Goal: Answer question/provide support

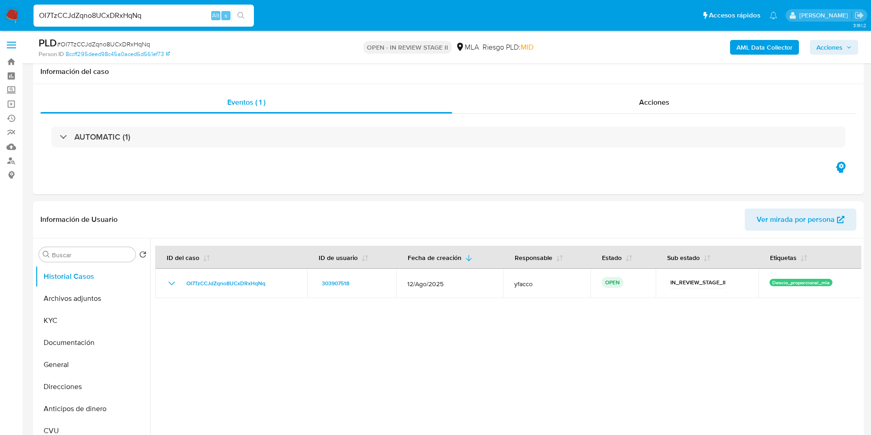
select select "10"
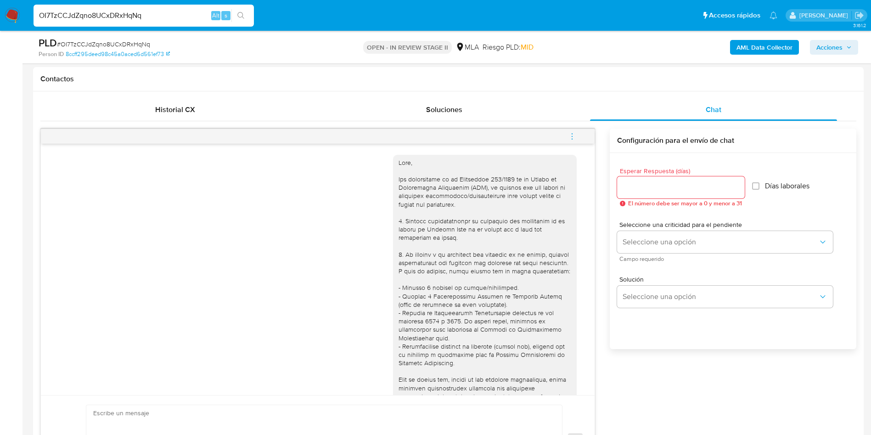
scroll to position [735, 0]
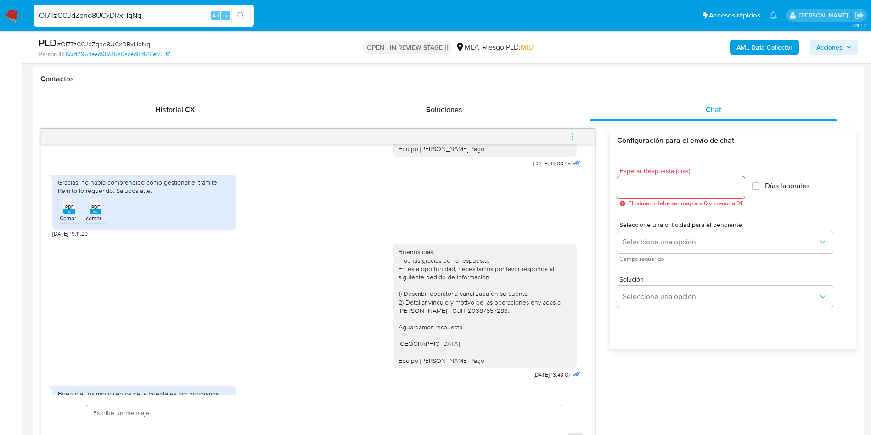
click at [128, 415] on textarea at bounding box center [321, 440] width 457 height 71
click at [169, 14] on input "OI7TzCCJdZqno8UCxDRxHqNq" at bounding box center [144, 16] width 220 height 12
paste input "Icvnuev1XUTkWUEXHsYYCADM"
type input "Icvnuev1XUTkWUEXHsYYCADM"
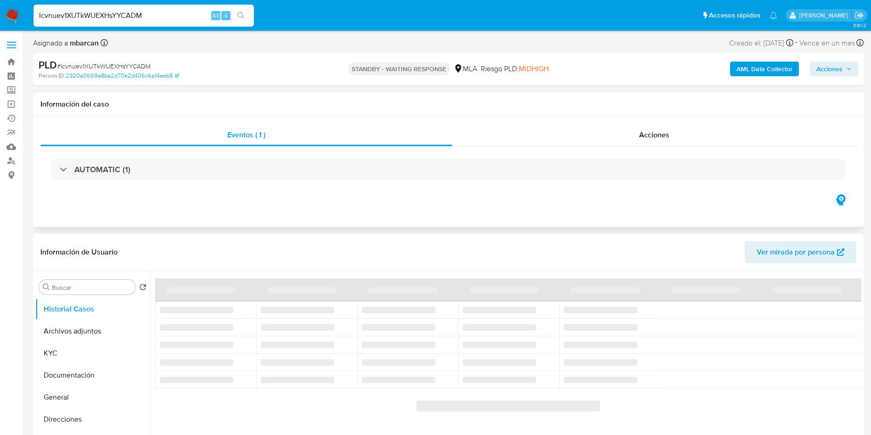
select select "10"
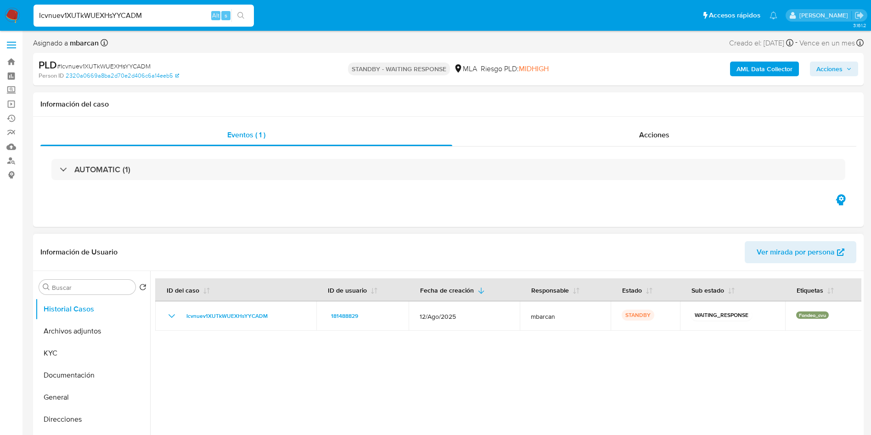
click at [526, 389] on div at bounding box center [505, 388] width 711 height 235
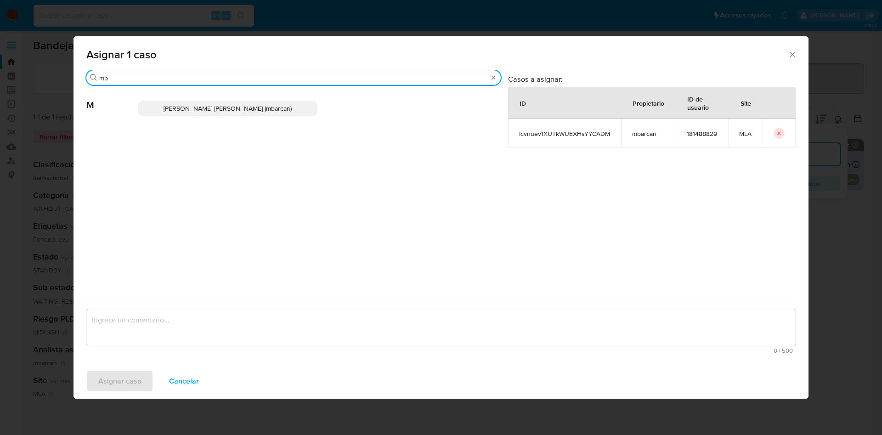
type input "mb"
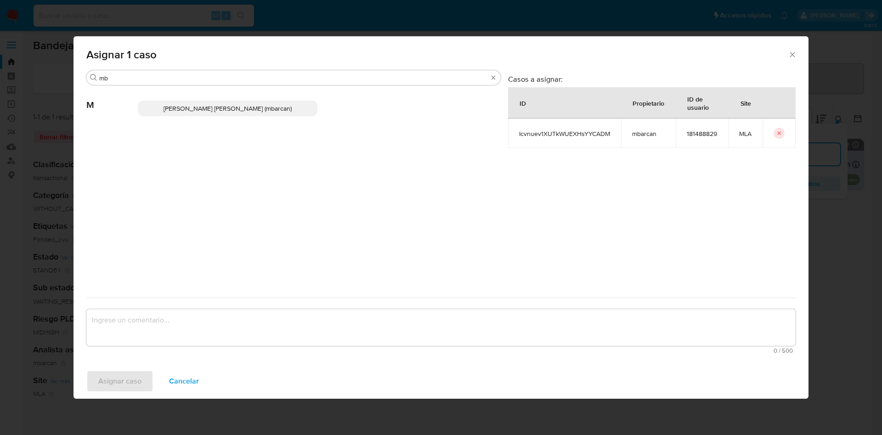
click at [171, 101] on p "Magali Iael Barcan (mbarcan)" at bounding box center [228, 109] width 180 height 16
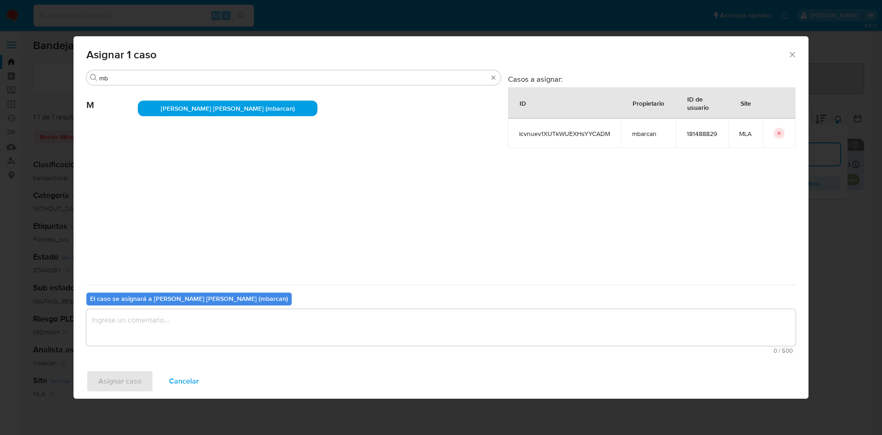
click at [167, 337] on textarea "assign-modal" at bounding box center [440, 327] width 709 height 37
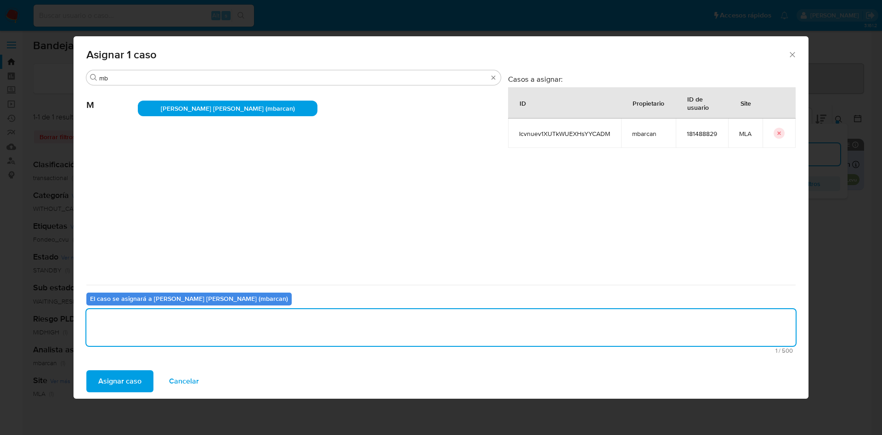
click at [128, 376] on span "Asignar caso" at bounding box center [119, 381] width 43 height 20
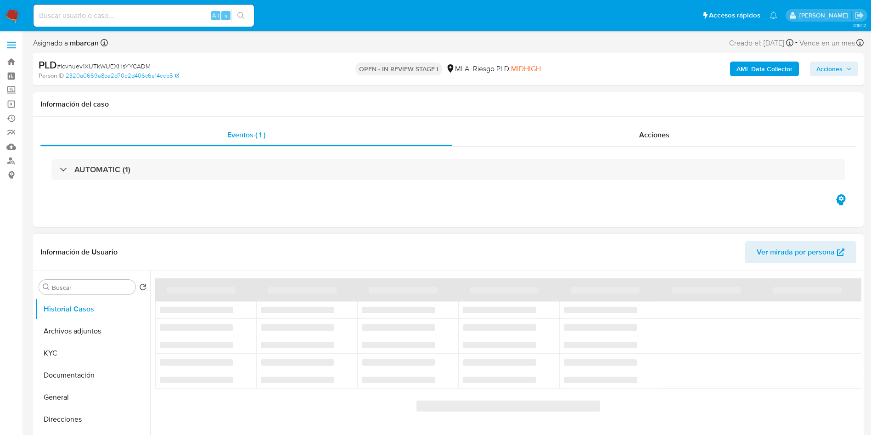
select select "10"
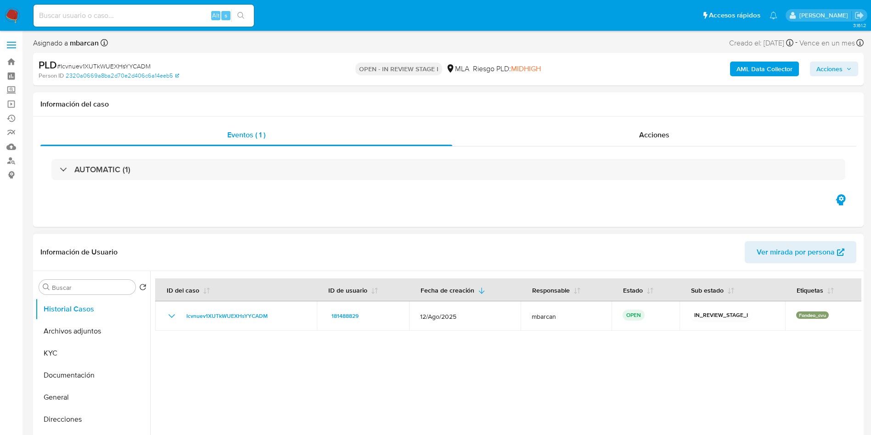
click at [188, 17] on input at bounding box center [144, 16] width 220 height 12
paste input "OI7TzCCJdZqno8UCxDRxHqNq"
type input "OI7TzCCJdZqno8UCxDRxHqNq"
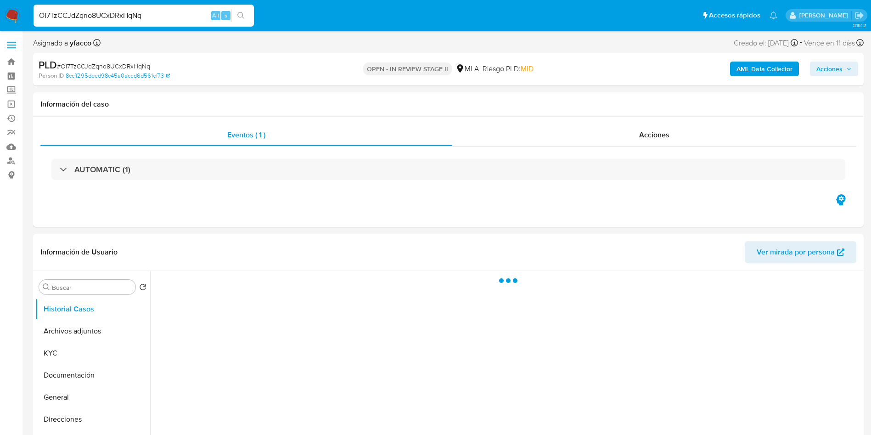
select select "10"
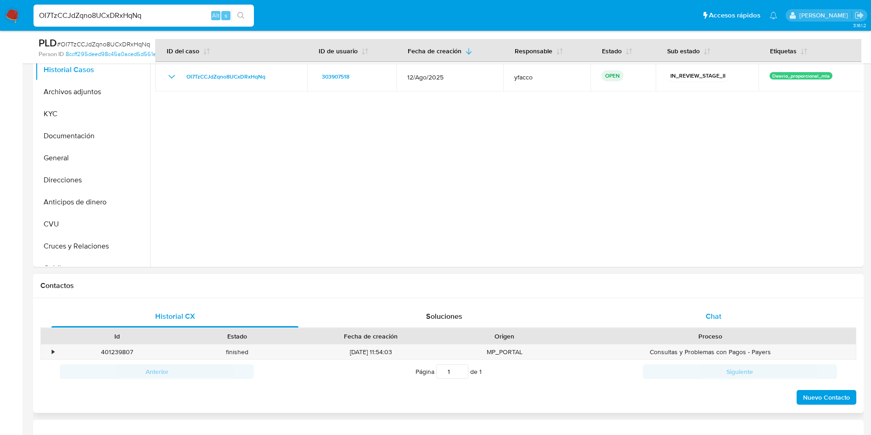
click at [726, 311] on div "Chat" at bounding box center [713, 316] width 247 height 22
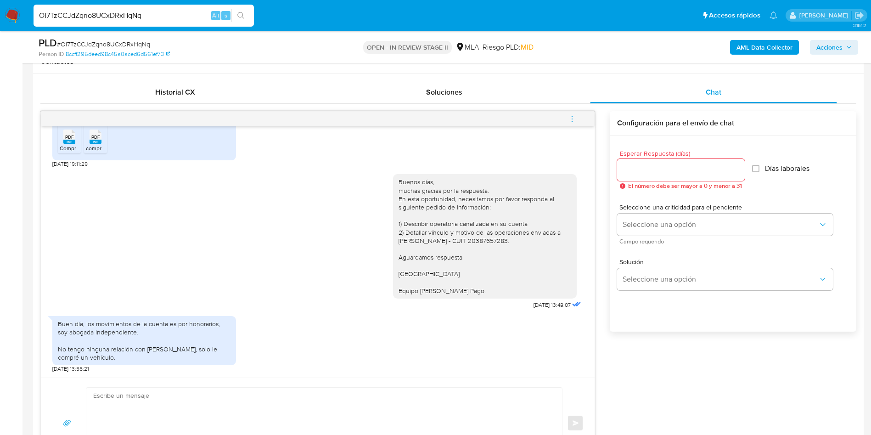
scroll to position [482, 0]
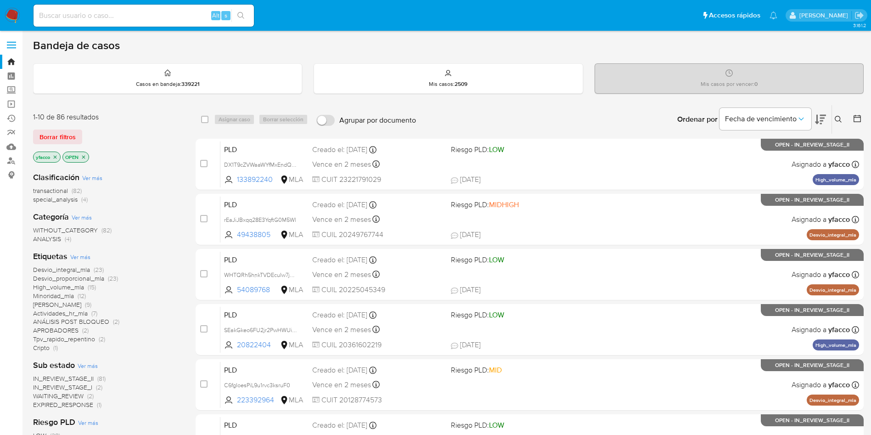
click at [169, 20] on input at bounding box center [144, 16] width 220 height 12
click at [57, 194] on span "transactional" at bounding box center [50, 190] width 35 height 9
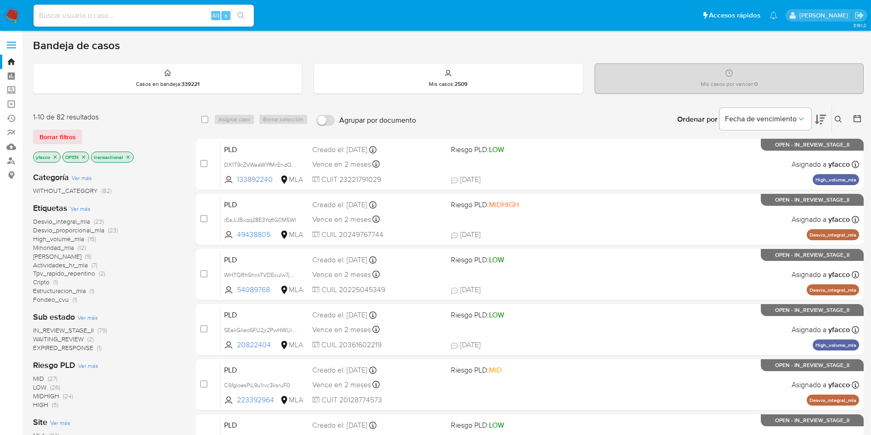
click at [55, 159] on icon "close-filter" at bounding box center [55, 157] width 6 height 6
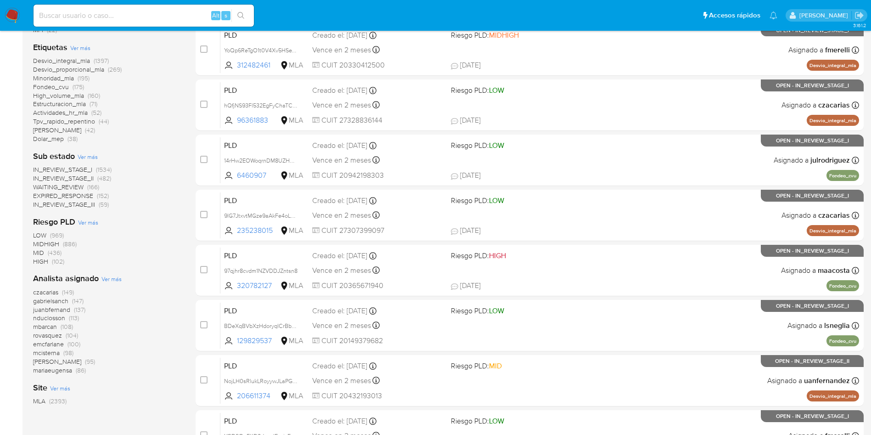
scroll to position [207, 0]
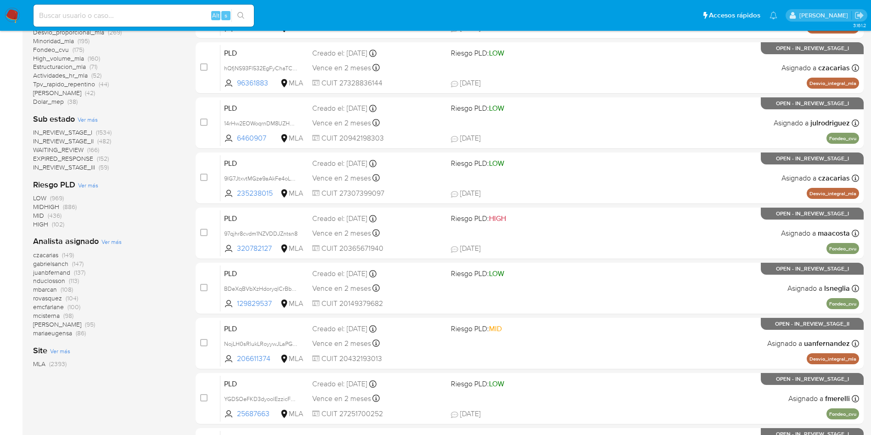
click at [155, 24] on div "Alt s" at bounding box center [144, 16] width 220 height 22
click at [155, 15] on input at bounding box center [144, 16] width 220 height 12
paste input "whEwqEzPyPvpkHq45NUYs9KQ"
type input "whEwqEzPyPvpkHq45NUYs9KQ"
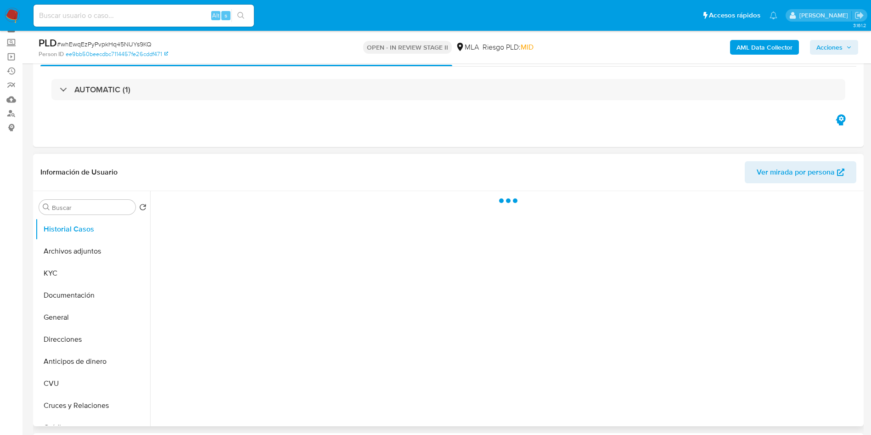
scroll to position [69, 0]
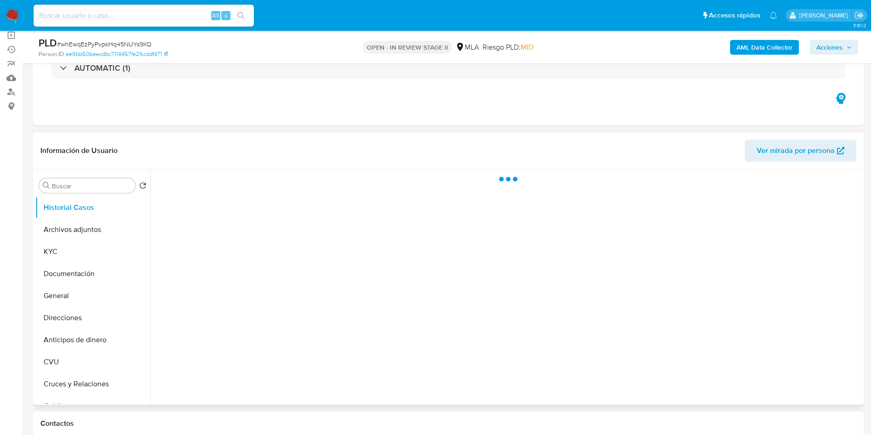
select select "10"
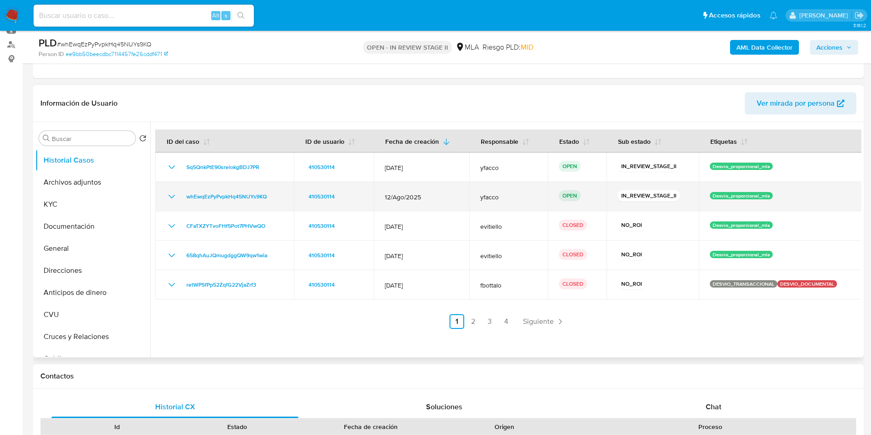
scroll to position [138, 0]
